Goal: Ask a question: Seek information or help from site administrators or community

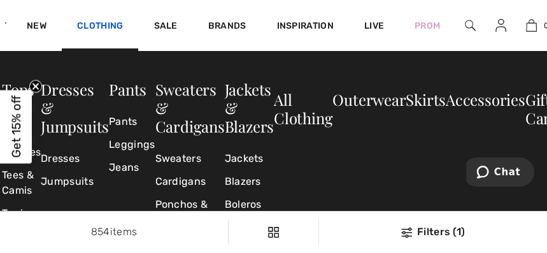
click at [115, 26] on link "Clothing" at bounding box center [100, 26] width 46 height 13
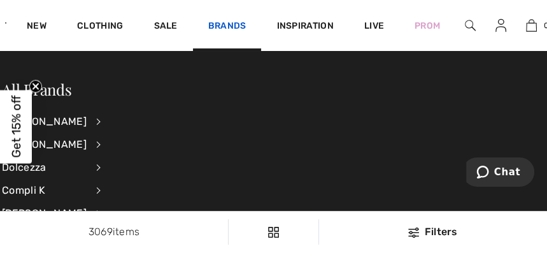
click at [223, 29] on link "Brands" at bounding box center [227, 26] width 38 height 13
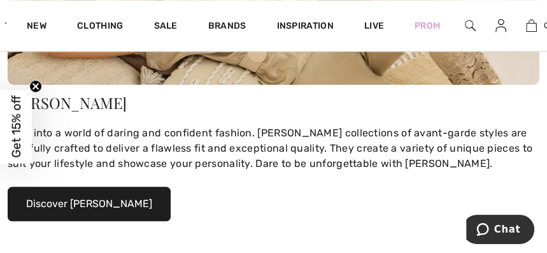
scroll to position [763, 0]
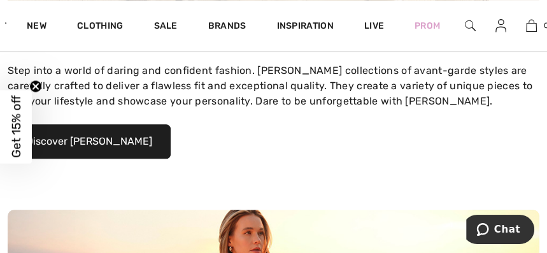
click at [113, 138] on button "Discover Frank Lyman" at bounding box center [89, 141] width 163 height 34
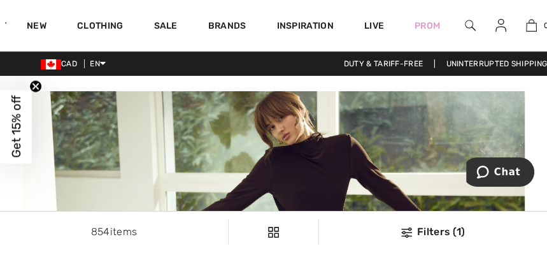
scroll to position [169, 0]
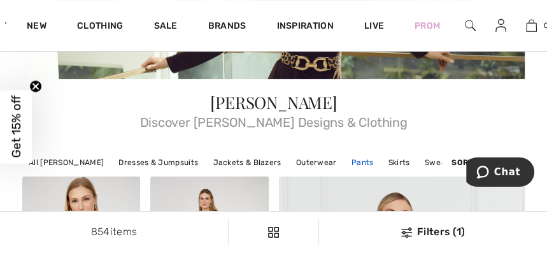
click at [345, 157] on link "Pants" at bounding box center [362, 162] width 35 height 17
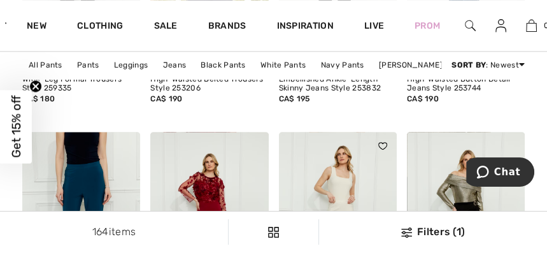
scroll to position [3393, 0]
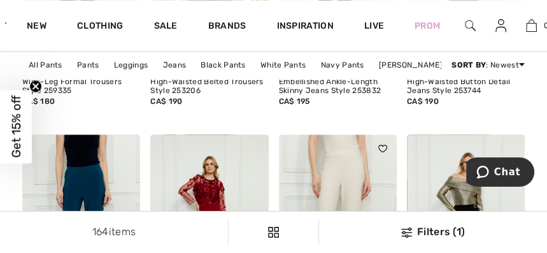
click at [340, 186] on img at bounding box center [338, 222] width 118 height 177
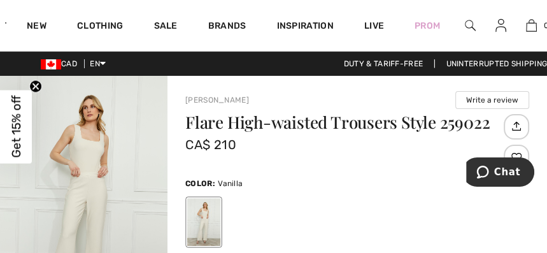
scroll to position [85, 0]
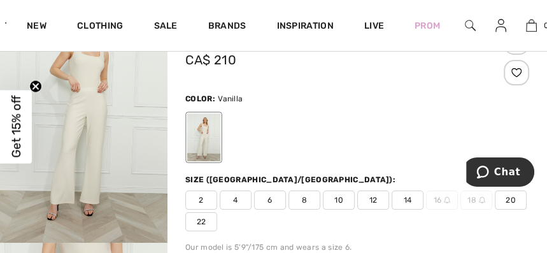
click at [132, 162] on img "1 / 4" at bounding box center [83, 116] width 167 height 251
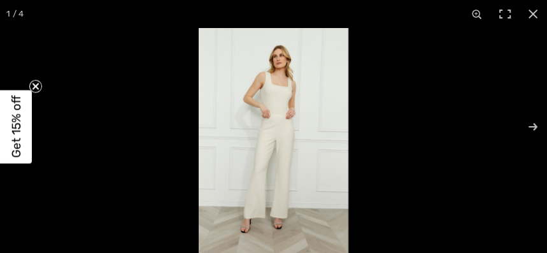
click at [199, 162] on img at bounding box center [274, 140] width 150 height 225
click at [533, 126] on button at bounding box center [524, 127] width 45 height 64
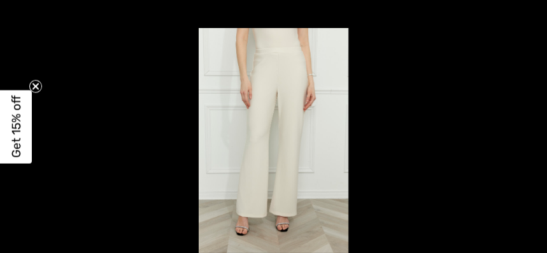
click at [533, 126] on button at bounding box center [524, 127] width 45 height 64
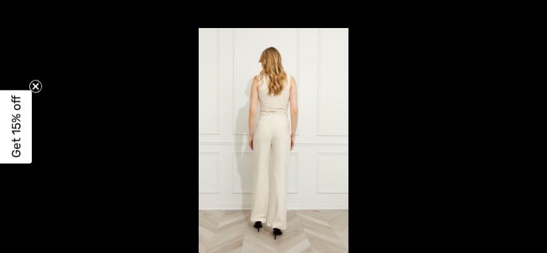
click at [533, 126] on button at bounding box center [524, 127] width 45 height 64
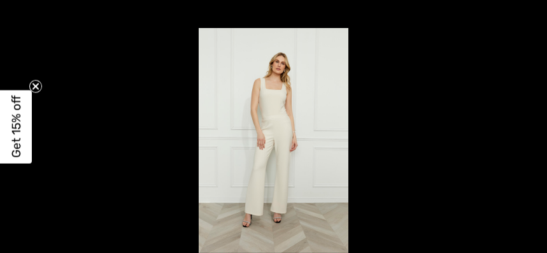
click at [533, 126] on button at bounding box center [524, 127] width 45 height 64
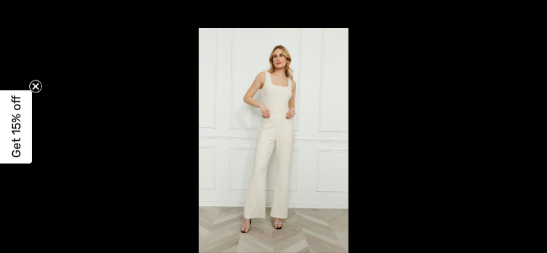
click at [533, 126] on button at bounding box center [524, 127] width 45 height 64
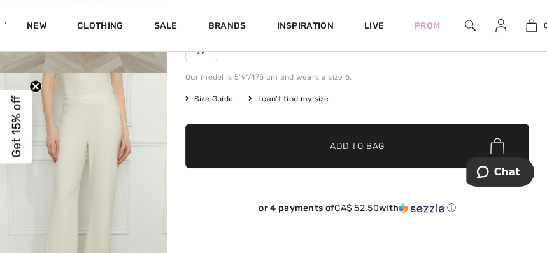
scroll to position [85, 0]
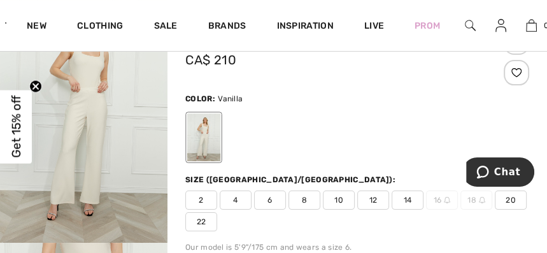
click at [404, 194] on span "14" at bounding box center [407, 199] width 32 height 19
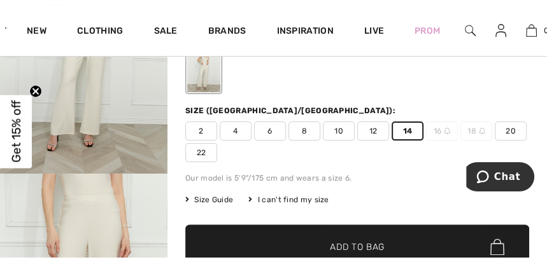
scroll to position [169, 0]
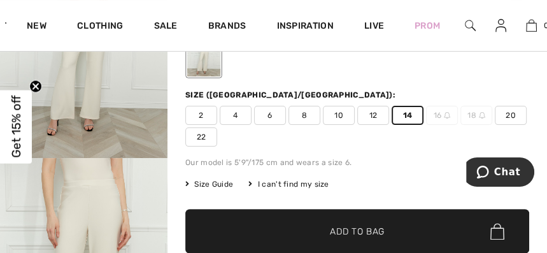
click at [360, 225] on span "Add to Bag" at bounding box center [357, 231] width 55 height 13
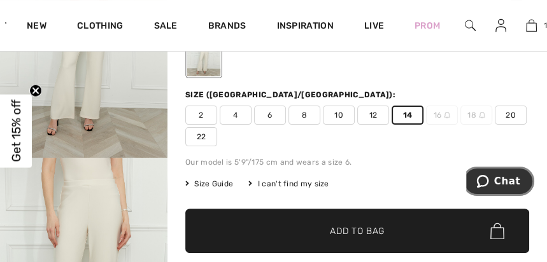
click at [502, 186] on span "Chat" at bounding box center [507, 181] width 26 height 11
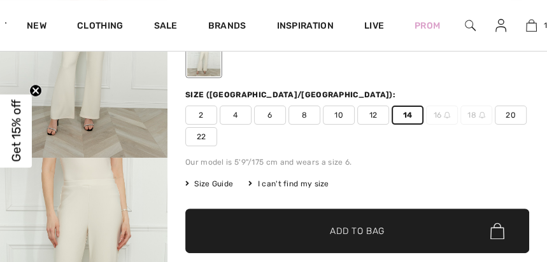
scroll to position [0, 0]
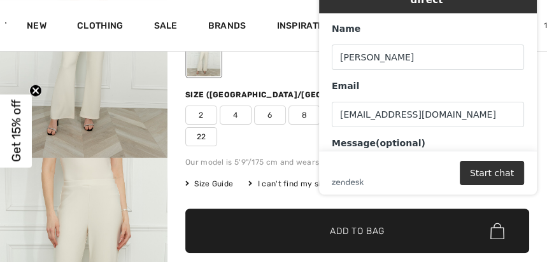
click at [365, 179] on div "zendesk .cls-1{fill:#03363d;} Start chat" at bounding box center [427, 173] width 192 height 24
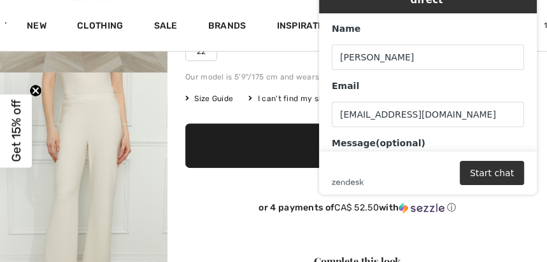
click at [462, 175] on div "zendesk .cls-1{fill:#03363d;} Start chat" at bounding box center [427, 173] width 192 height 24
click at [484, 176] on button "Start chat" at bounding box center [491, 173] width 64 height 24
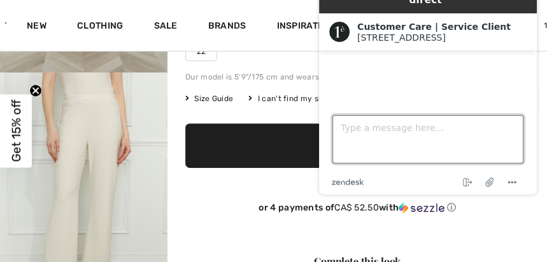
click at [372, 142] on textarea "Type a message here..." at bounding box center [427, 139] width 191 height 48
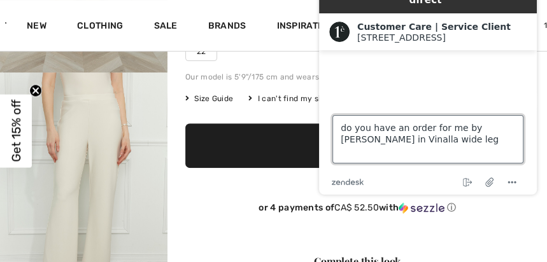
type textarea "do you have an order for me by [PERSON_NAME] in Vinalla wide leg?"
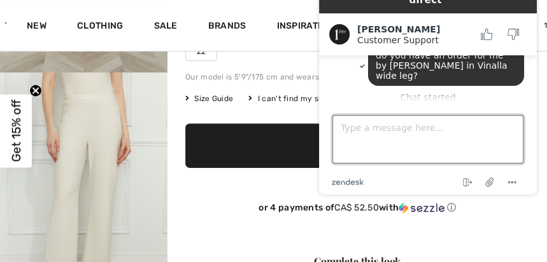
scroll to position [25, 0]
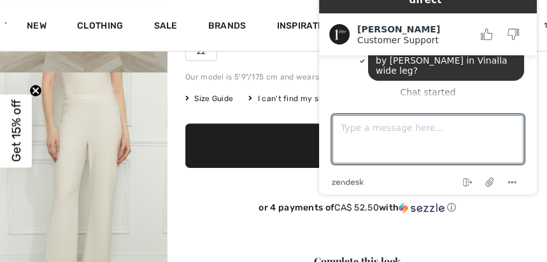
drag, startPoint x: 65, startPoint y: 179, endPoint x: 522, endPoint y: 231, distance: 459.8
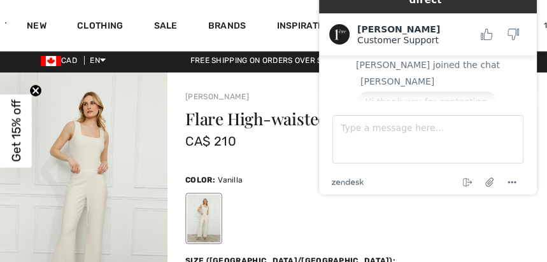
scroll to position [0, 0]
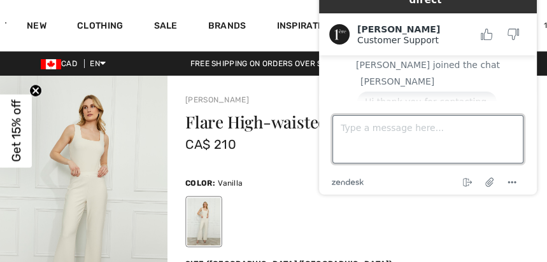
click at [378, 134] on textarea "Type a message here..." at bounding box center [427, 139] width 191 height 48
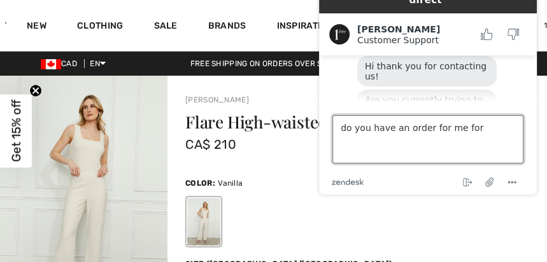
scroll to position [102, 0]
type textarea "do you have an order for me for a"
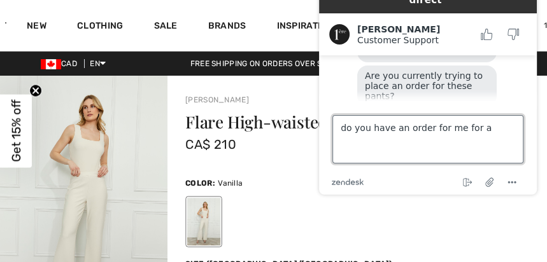
scroll to position [126, 0]
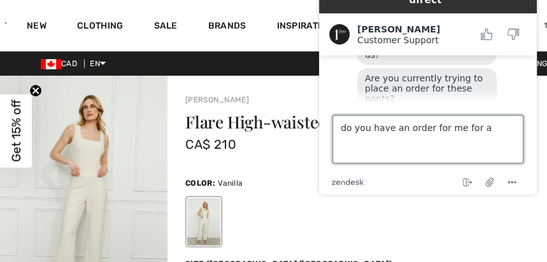
drag, startPoint x: 488, startPoint y: 130, endPoint x: 246, endPoint y: 134, distance: 241.8
click at [309, 134] on html "Live Chat | Chat en direct Created with Sketch. [PERSON_NAME] Customer Support …" at bounding box center [428, 84] width 238 height 242
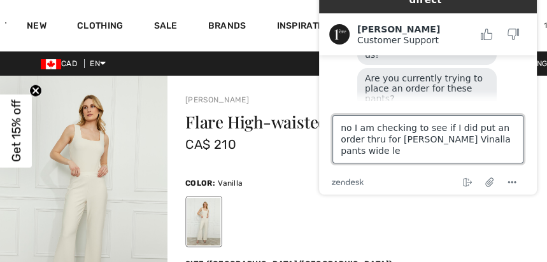
type textarea "no I am checking to see if I did put an order thru for [PERSON_NAME] Vinalla pa…"
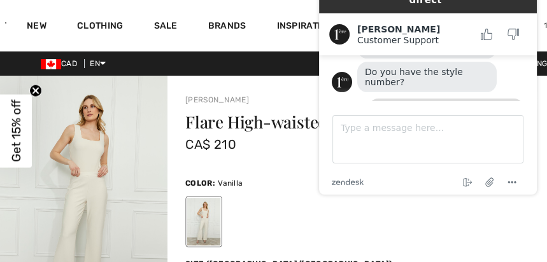
scroll to position [185, 0]
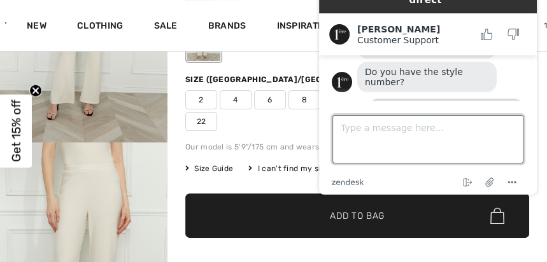
click at [349, 129] on textarea "Type a message here..." at bounding box center [427, 139] width 191 height 48
type textarea "a few days ago"
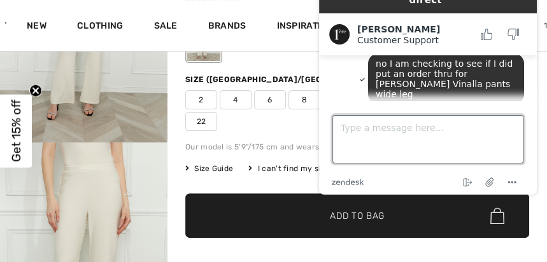
scroll to position [273, 0]
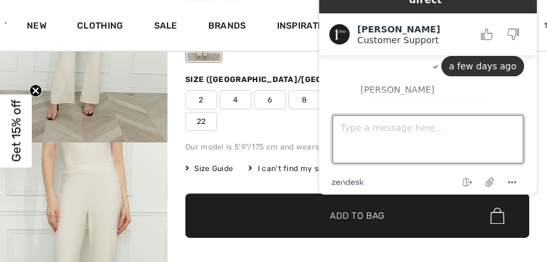
click at [382, 126] on textarea "Type a message here..." at bounding box center [427, 139] width 191 height 48
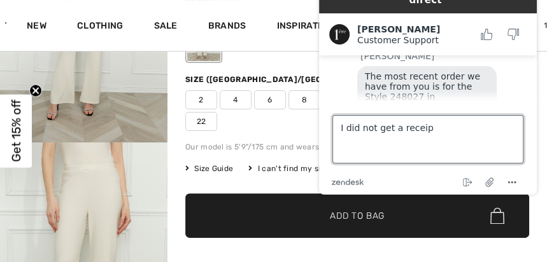
type textarea "I did not get a receipt"
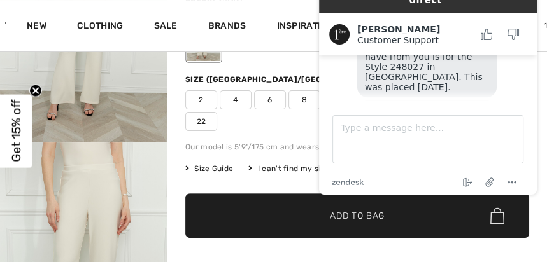
scroll to position [333, 0]
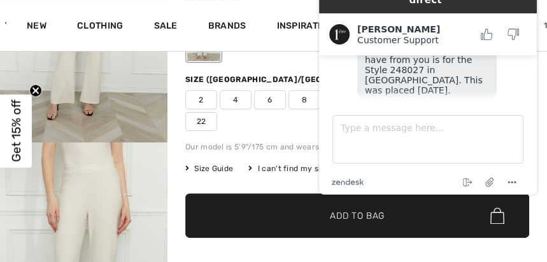
drag, startPoint x: 683, startPoint y: 186, endPoint x: 331, endPoint y: 109, distance: 359.4
click at [331, 109] on footer "Type a message here... zendesk .cls-1{fill:#03363d;} End chat Attach file Optio…" at bounding box center [428, 148] width 218 height 94
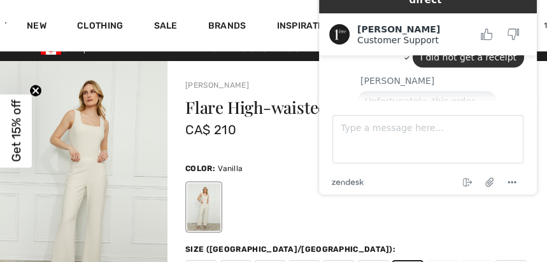
scroll to position [440, 0]
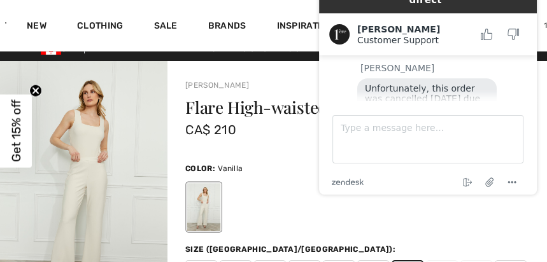
click at [478, 83] on span "Unfortunately, this order was cancelled [DATE] due to the item being out of sto…" at bounding box center [424, 123] width 118 height 81
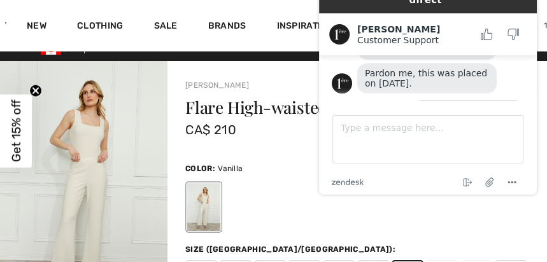
scroll to position [409, 0]
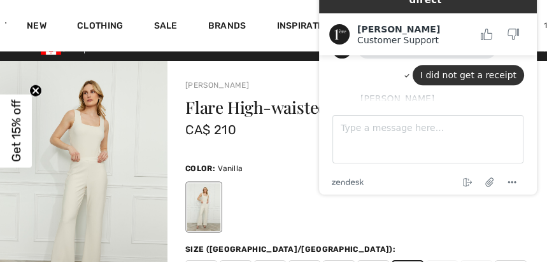
click at [466, 114] on span "Unfortunately, this order was cancelled [DATE] due to the item being out of sto…" at bounding box center [424, 154] width 118 height 81
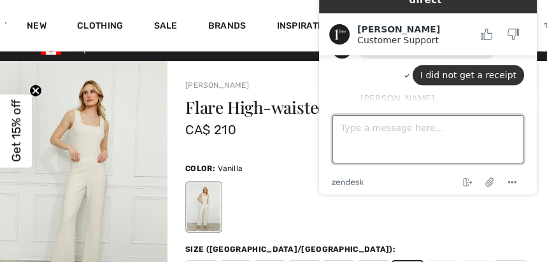
click at [426, 127] on textarea "Type a message here..." at bounding box center [427, 139] width 191 height 48
type textarea "never got it"
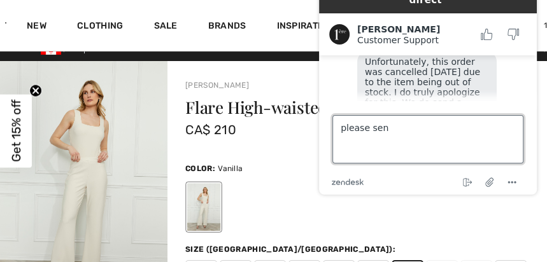
type textarea "please send"
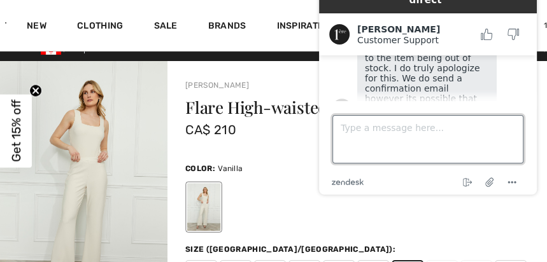
scroll to position [557, 0]
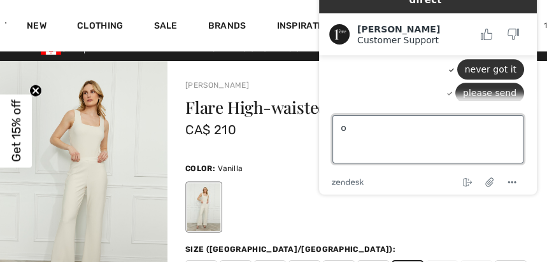
type textarea "ok"
